Goal: Task Accomplishment & Management: Complete application form

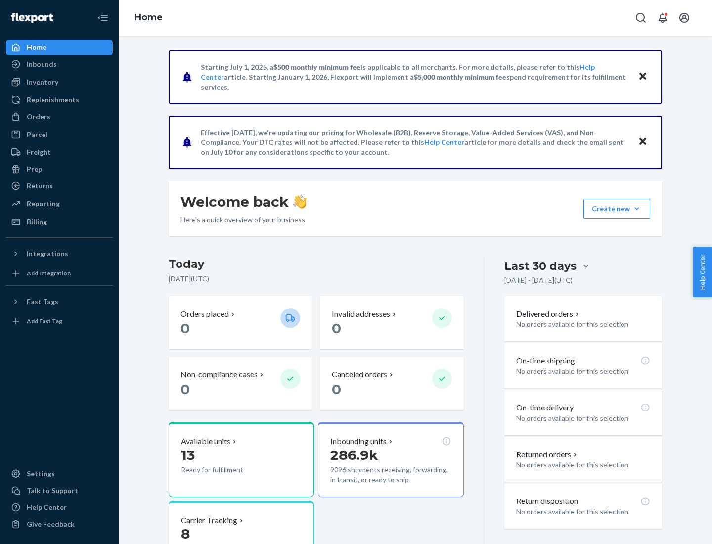
click at [637, 209] on button "Create new Create new inbound Create new order Create new product" at bounding box center [616, 209] width 67 height 20
click at [59, 64] on div "Inbounds" at bounding box center [59, 64] width 105 height 14
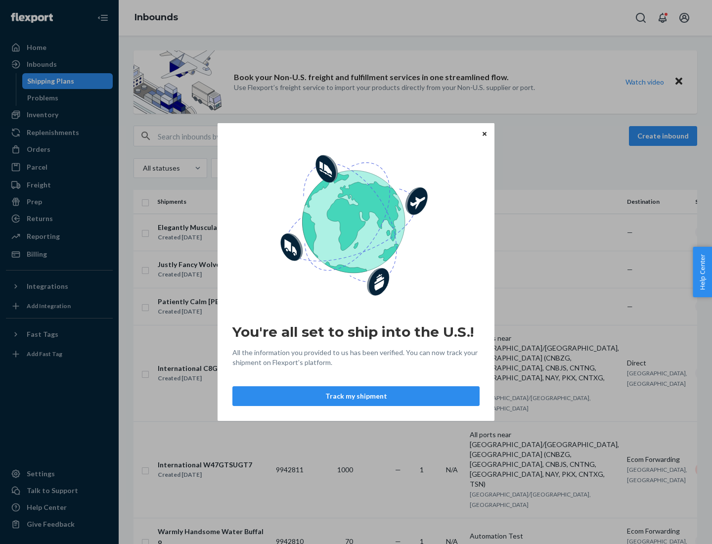
click at [356, 396] on button "Track my shipment" at bounding box center [355, 396] width 247 height 20
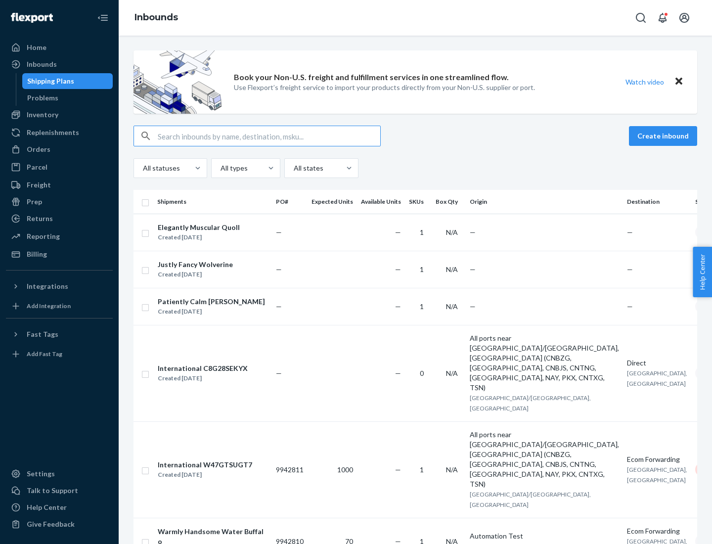
click at [664, 136] on button "Create inbound" at bounding box center [663, 136] width 68 height 20
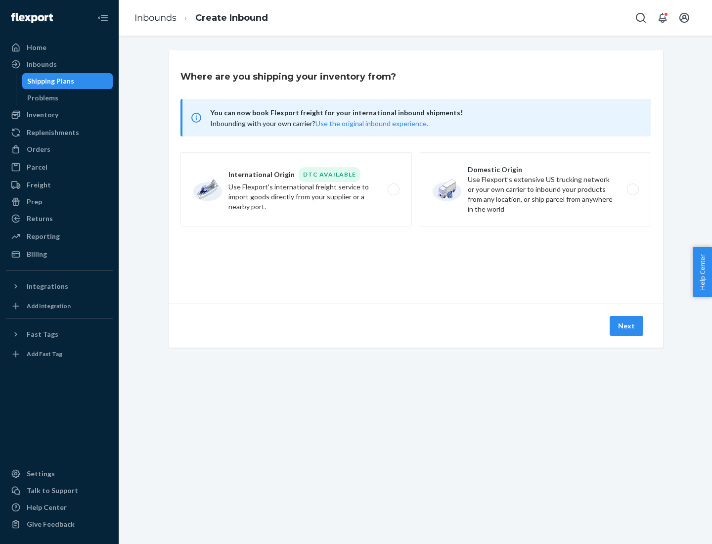
click at [296, 189] on label "International Origin DTC Available Use Flexport's international freight service…" at bounding box center [295, 189] width 231 height 74
click at [393, 189] on input "International Origin DTC Available Use Flexport's international freight service…" at bounding box center [396, 189] width 6 height 6
radio input "true"
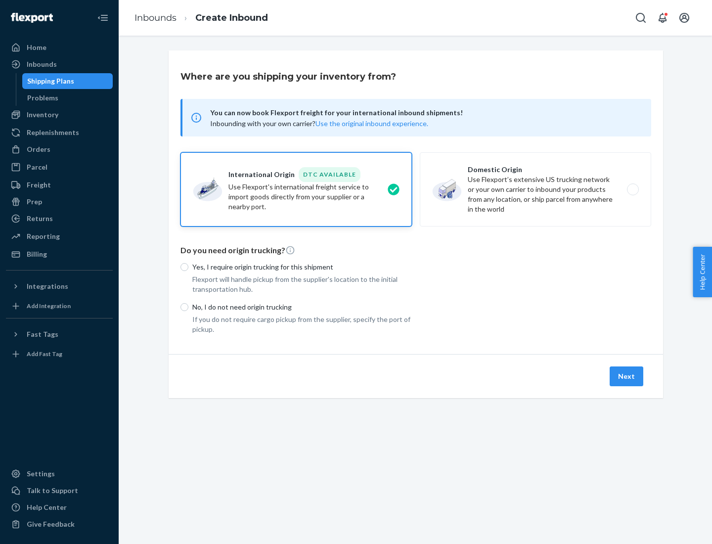
click at [302, 307] on p "No, I do not need origin trucking" at bounding box center [301, 307] width 219 height 10
click at [188, 307] on input "No, I do not need origin trucking" at bounding box center [184, 307] width 8 height 8
radio input "true"
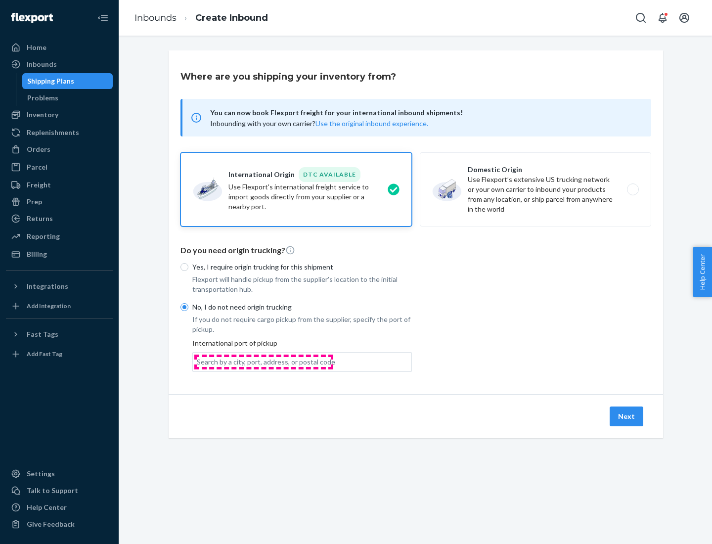
click at [263, 361] on div "Search by a city, port, address, or postal code" at bounding box center [266, 362] width 138 height 10
click at [198, 361] on input "Search by a city, port, address, or postal code" at bounding box center [197, 362] width 1 height 10
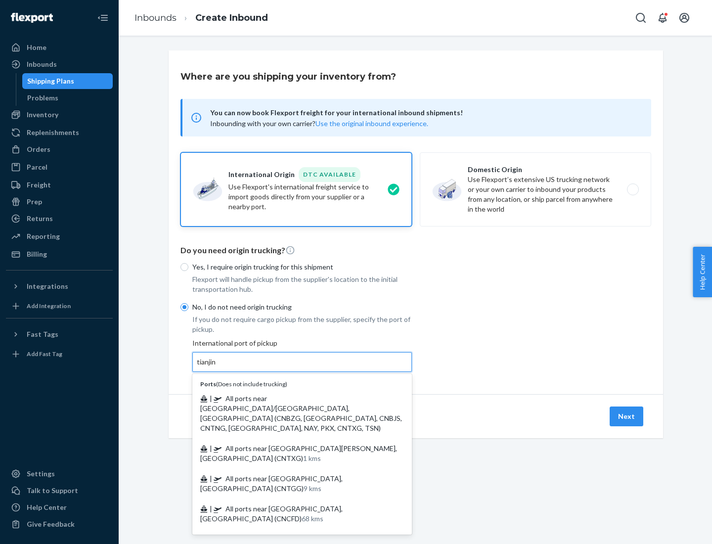
click at [292, 398] on span "| All ports near [GEOGRAPHIC_DATA]/[GEOGRAPHIC_DATA], [GEOGRAPHIC_DATA] (CNBZG,…" at bounding box center [301, 413] width 202 height 38
click at [217, 367] on input "tianjin" at bounding box center [207, 362] width 20 height 10
type input "All ports near [GEOGRAPHIC_DATA]/[GEOGRAPHIC_DATA], [GEOGRAPHIC_DATA] (CNBZG, […"
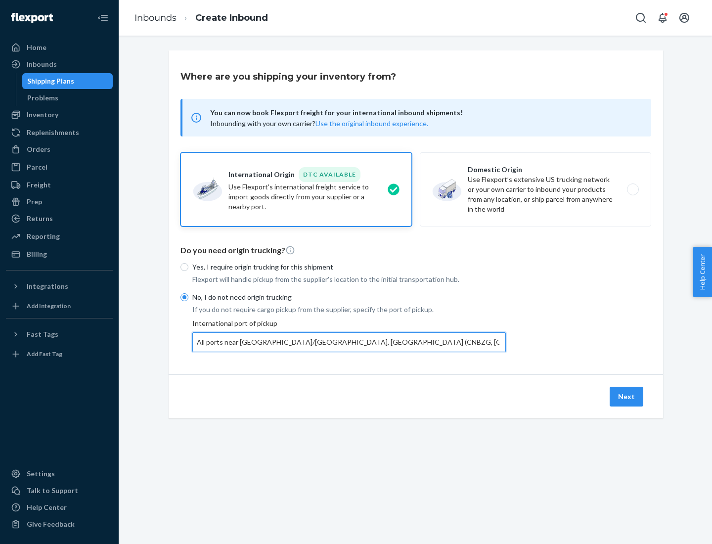
click at [627, 396] on button "Next" at bounding box center [627, 397] width 34 height 20
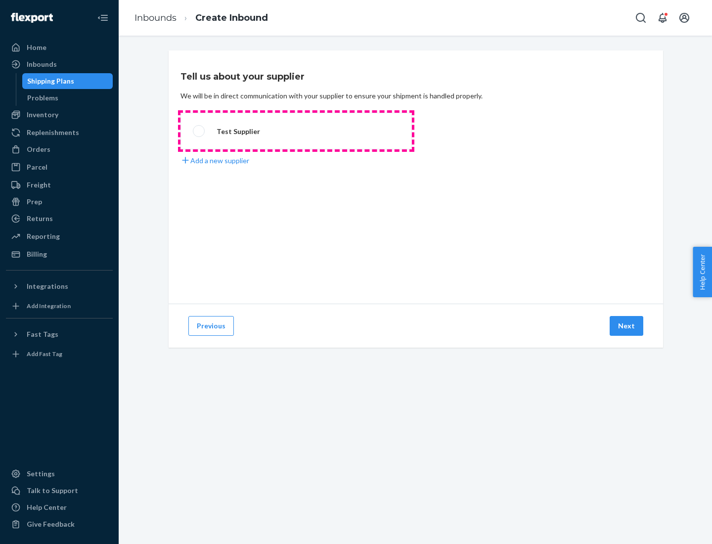
click at [296, 131] on label "Test Supplier" at bounding box center [295, 131] width 231 height 37
click at [199, 131] on input "Test Supplier" at bounding box center [196, 131] width 6 height 6
radio input "true"
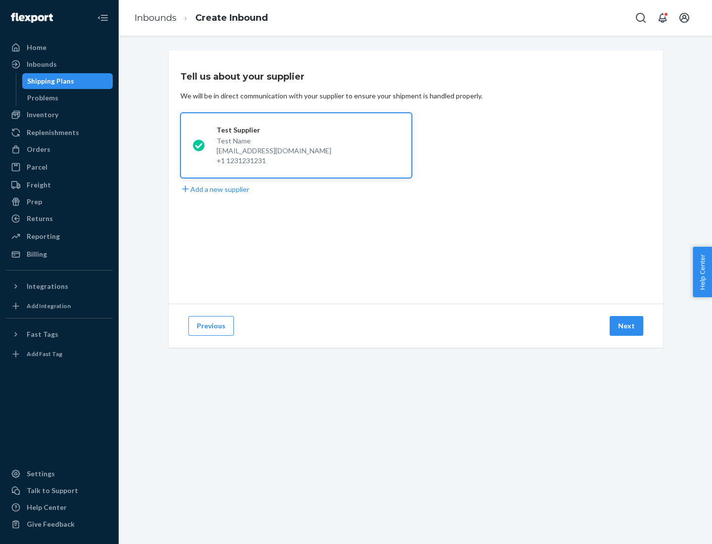
click at [627, 326] on button "Next" at bounding box center [627, 326] width 34 height 20
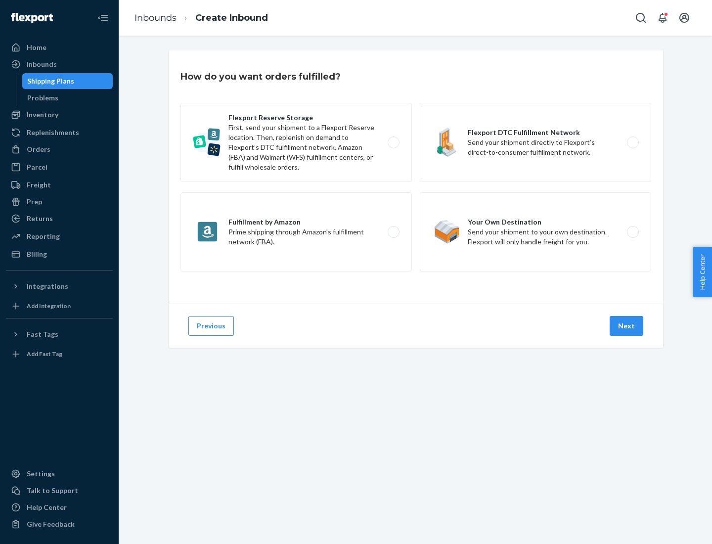
click at [296, 142] on label "Flexport Reserve Storage First, send your shipment to a Flexport Reserve locati…" at bounding box center [295, 142] width 231 height 79
click at [393, 142] on input "Flexport Reserve Storage First, send your shipment to a Flexport Reserve locati…" at bounding box center [396, 142] width 6 height 6
radio input "true"
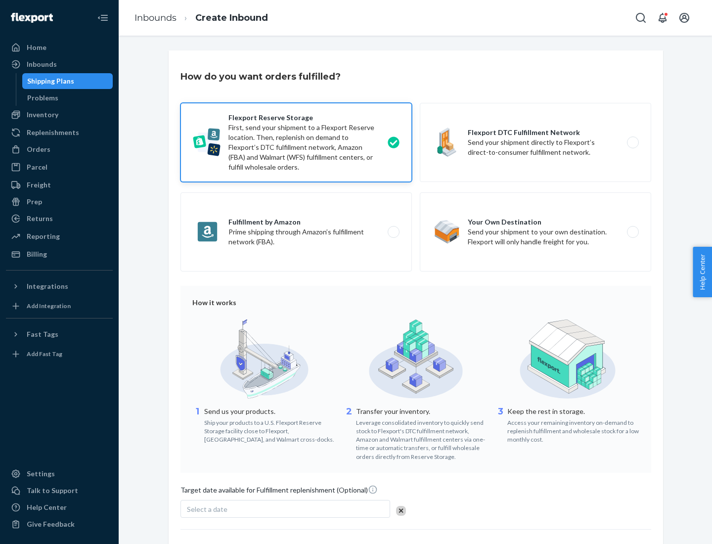
scroll to position [81, 0]
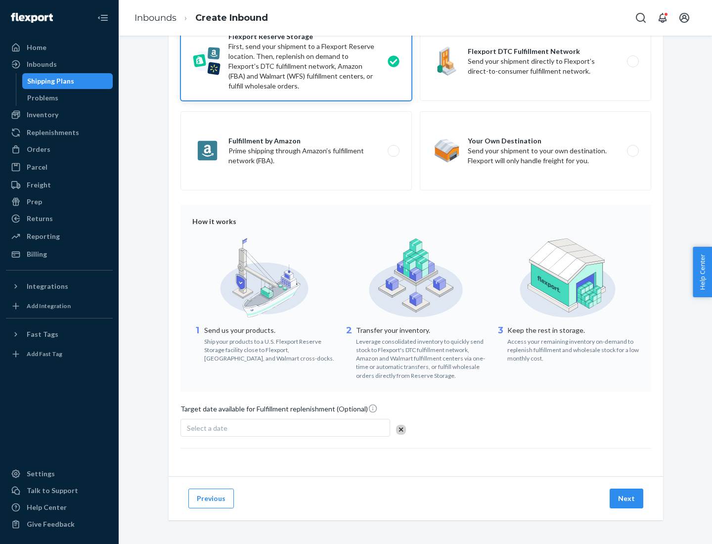
click at [627, 498] on button "Next" at bounding box center [627, 498] width 34 height 20
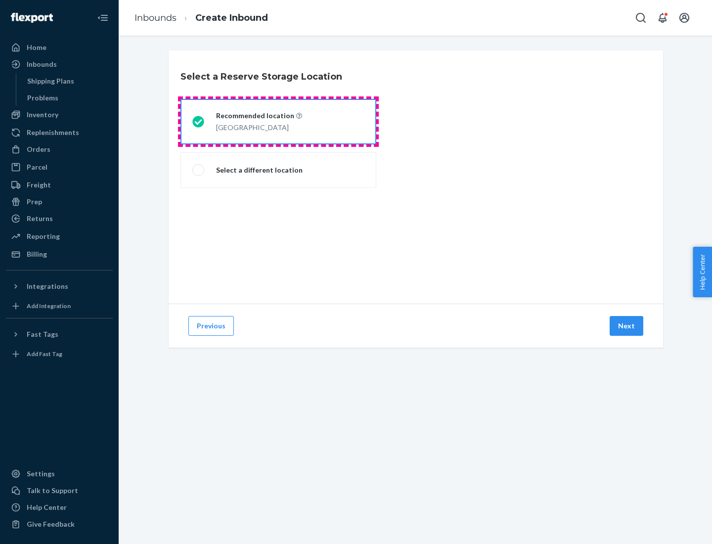
click at [278, 122] on div "[GEOGRAPHIC_DATA]" at bounding box center [259, 127] width 86 height 12
click at [199, 122] on input "Recommended location [GEOGRAPHIC_DATA]" at bounding box center [195, 122] width 6 height 6
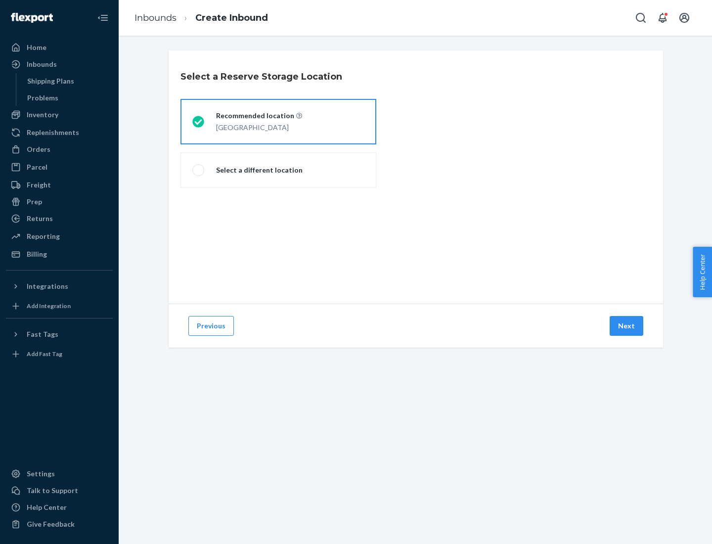
click at [627, 326] on button "Next" at bounding box center [627, 326] width 34 height 20
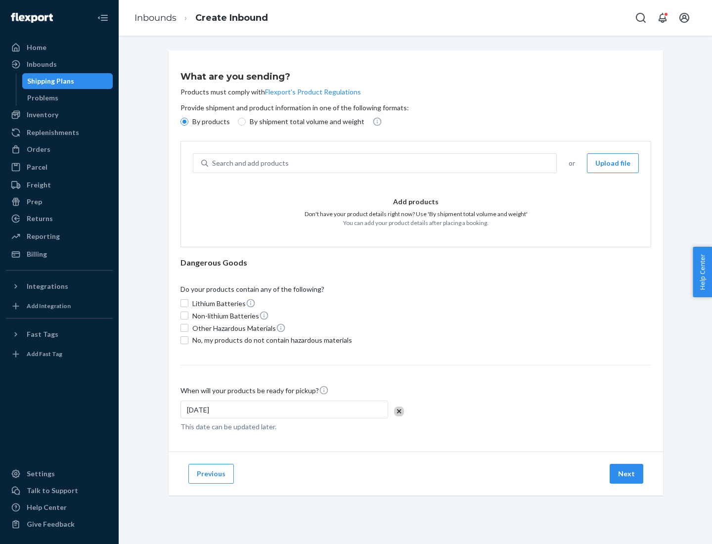
click at [383, 163] on div "Search and add products" at bounding box center [382, 163] width 348 height 18
click at [213, 163] on input "Search and add products" at bounding box center [212, 163] width 1 height 10
click at [240, 122] on input "By shipment total volume and weight" at bounding box center [242, 122] width 8 height 8
radio input "true"
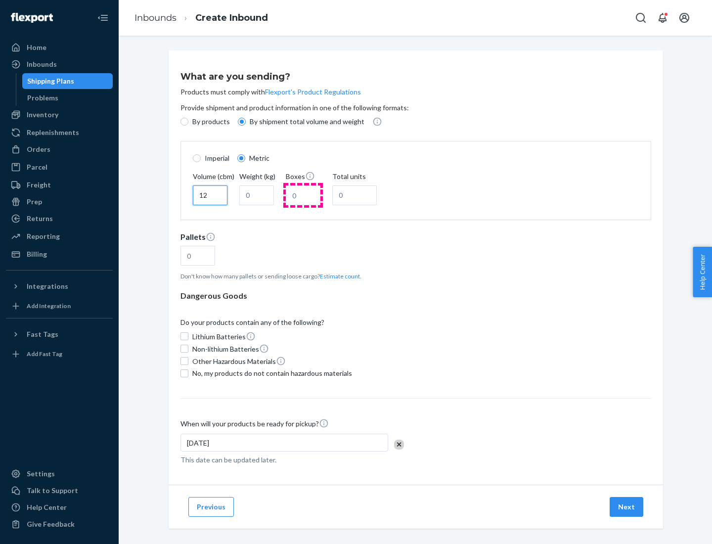
type input "12"
type input "22"
type input "222"
type input "121"
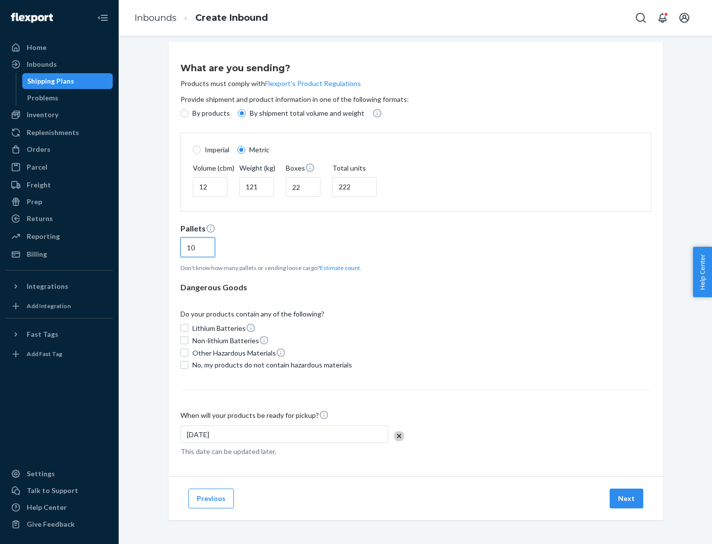
type input "10"
click at [270, 364] on span "No, my products do not contain hazardous materials" at bounding box center [272, 365] width 160 height 10
click at [188, 364] on input "No, my products do not contain hazardous materials" at bounding box center [184, 365] width 8 height 8
checkbox input "true"
click at [627, 498] on button "Next" at bounding box center [627, 498] width 34 height 20
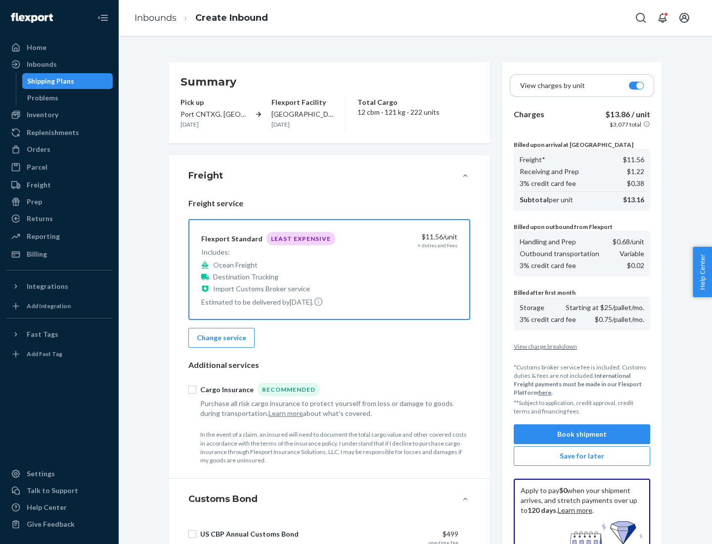
scroll to position [144, 0]
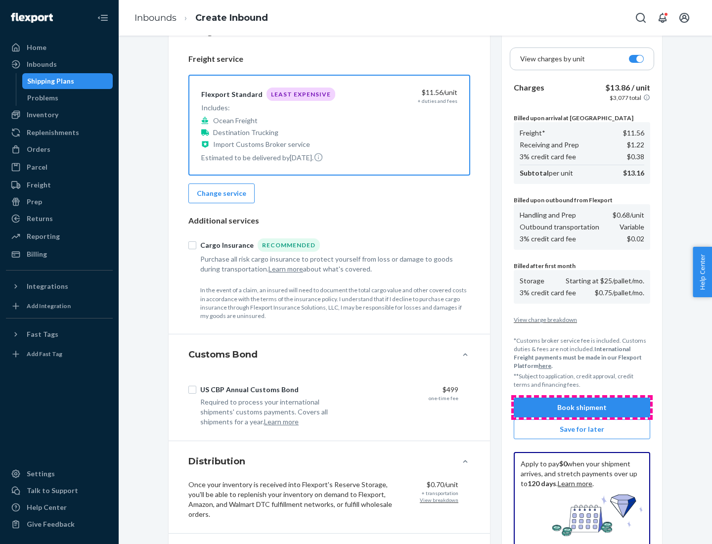
click at [582, 407] on button "Book shipment" at bounding box center [582, 407] width 136 height 20
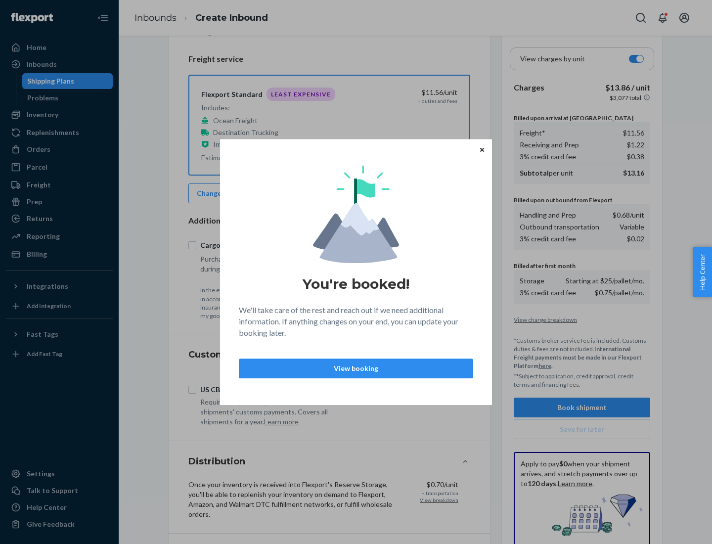
click at [356, 368] on p "View booking" at bounding box center [356, 368] width 218 height 10
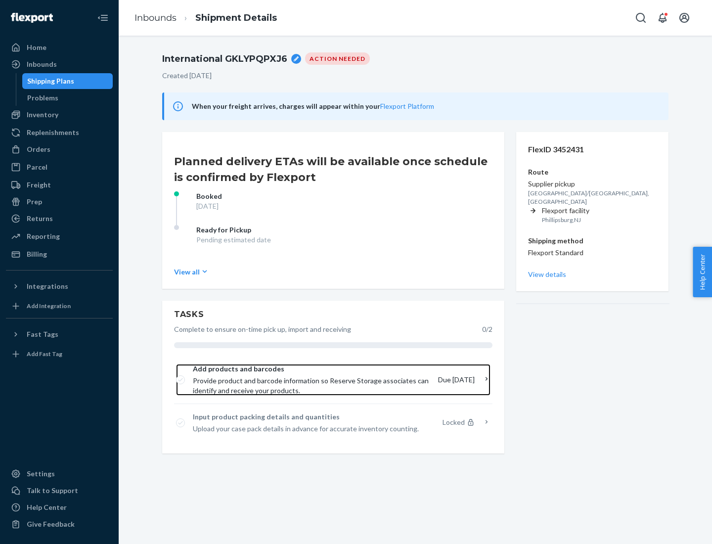
click at [312, 380] on span "Provide product and barcode information so Reserve Storage associates can ident…" at bounding box center [311, 386] width 237 height 20
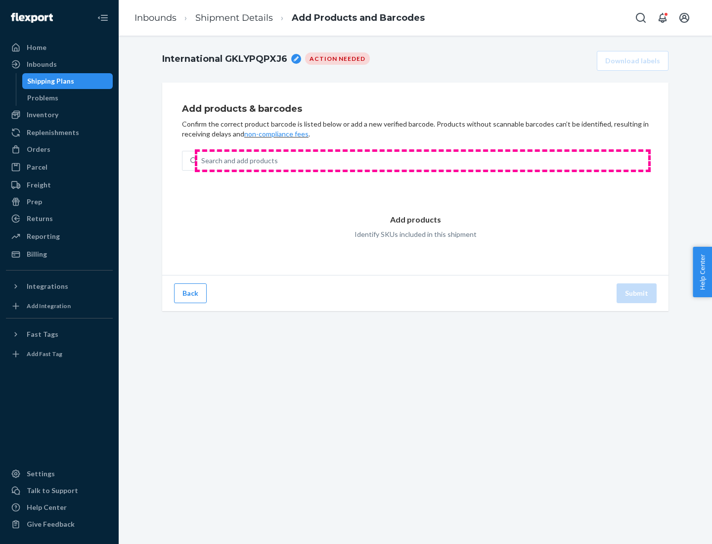
click at [423, 161] on div "Search and add products" at bounding box center [422, 161] width 451 height 18
click at [202, 161] on input "Search and add products" at bounding box center [201, 161] width 1 height 10
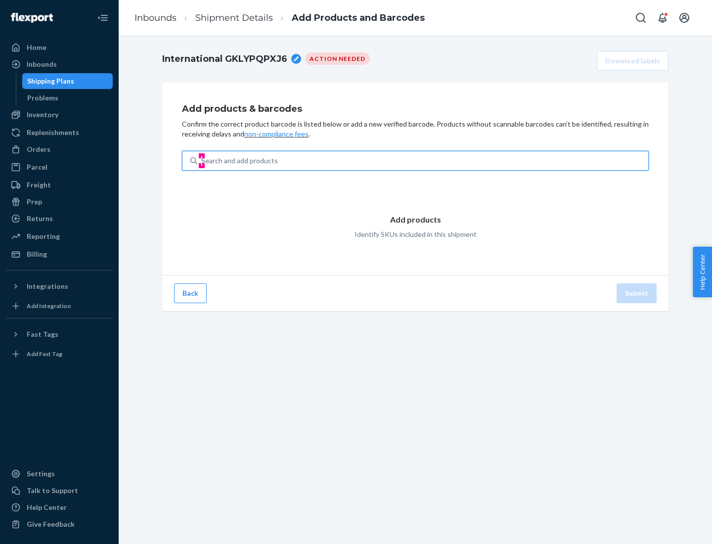
type input "test"
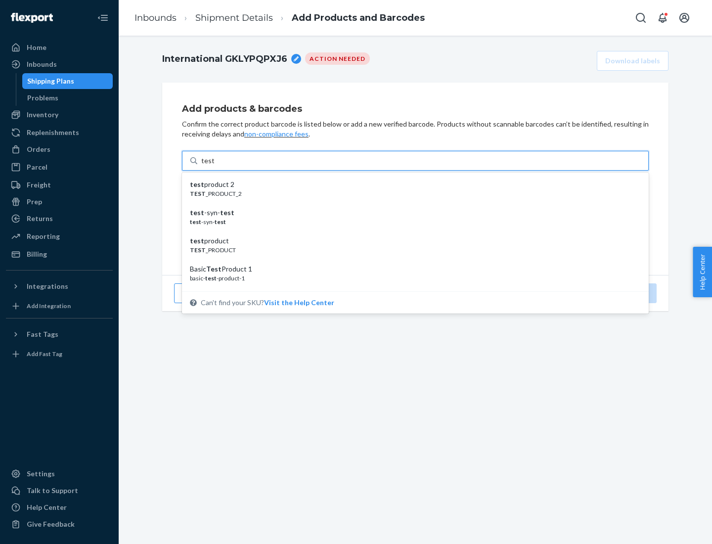
scroll to position [37, 0]
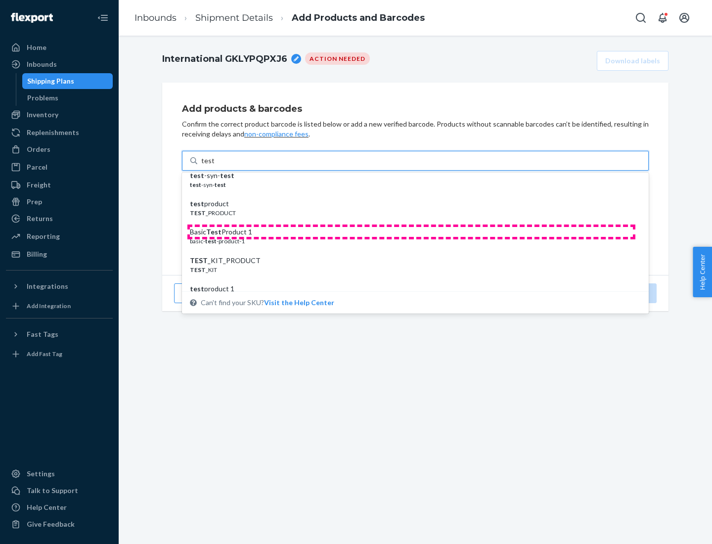
click at [411, 232] on div "Basic Test Product 1" at bounding box center [411, 232] width 443 height 10
click at [214, 166] on input "test" at bounding box center [207, 161] width 13 height 10
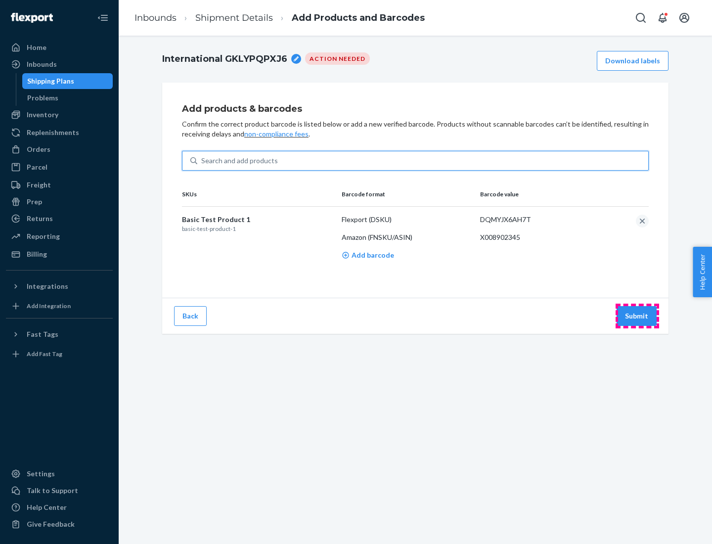
click at [637, 315] on button "Submit" at bounding box center [636, 316] width 40 height 20
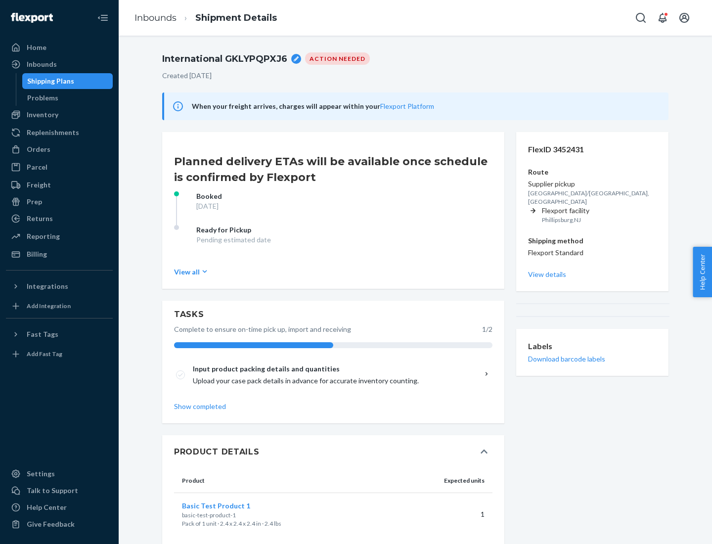
scroll to position [17, 0]
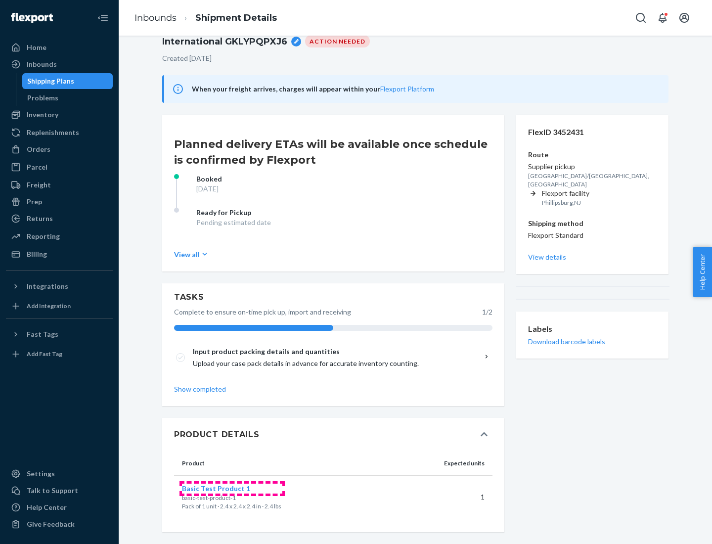
click at [232, 488] on span "Basic Test Product 1" at bounding box center [216, 488] width 68 height 8
